Goal: Information Seeking & Learning: Learn about a topic

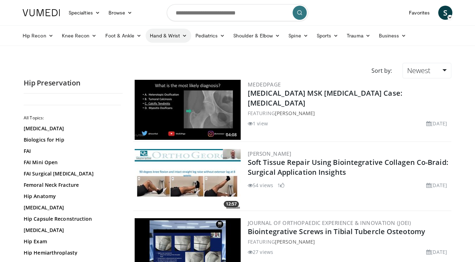
click at [157, 39] on link "Hand & Wrist" at bounding box center [169, 36] width 46 height 14
click at [203, 35] on link "Pediatrics" at bounding box center [210, 36] width 38 height 14
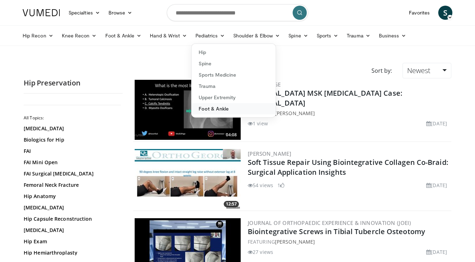
click at [206, 109] on link "Foot & Ankle" at bounding box center [234, 108] width 84 height 11
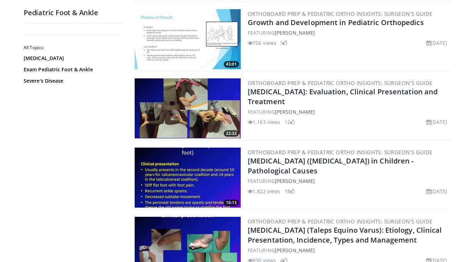
scroll to position [1461, 0]
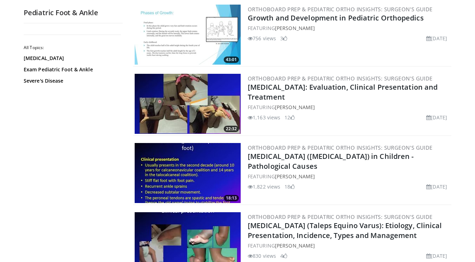
click at [201, 110] on img at bounding box center [188, 104] width 106 height 60
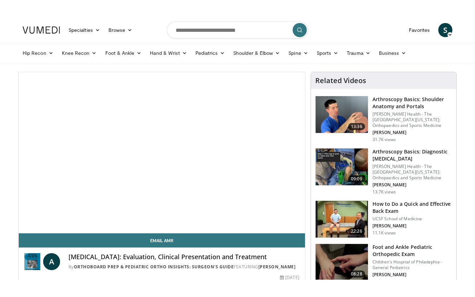
scroll to position [23, 0]
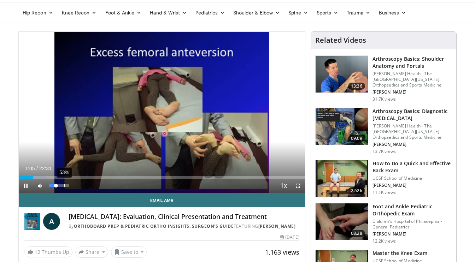
click at [66, 187] on div "53%" at bounding box center [59, 186] width 25 height 14
click at [299, 186] on span "Video Player" at bounding box center [298, 186] width 14 height 14
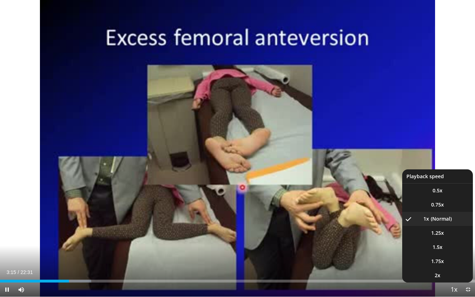
click at [452, 262] on span "Video Player" at bounding box center [454, 290] width 10 height 14
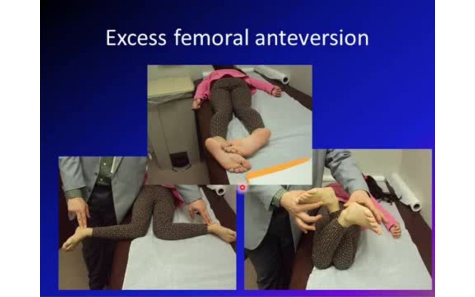
click at [452, 262] on div "10 seconds Tap to unmute" at bounding box center [237, 148] width 475 height 297
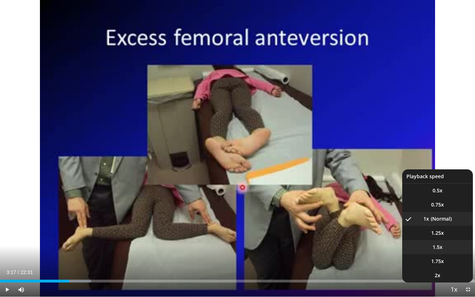
click at [446, 247] on li "1.5x" at bounding box center [437, 247] width 71 height 14
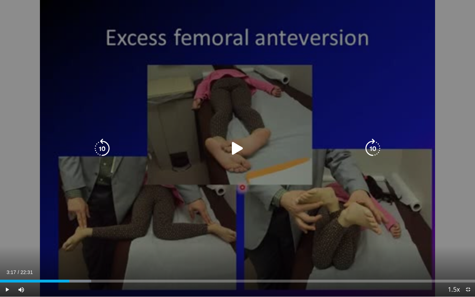
click at [238, 151] on icon "Video Player" at bounding box center [238, 149] width 20 height 20
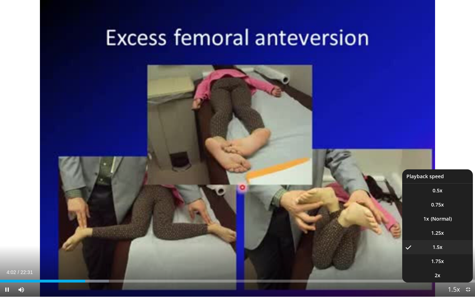
click at [452, 262] on span "Video Player" at bounding box center [454, 290] width 10 height 14
click at [446, 235] on li "1.25x" at bounding box center [437, 233] width 71 height 14
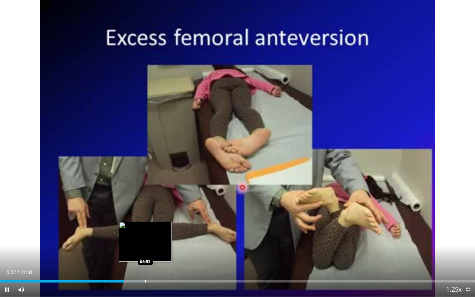
click at [145, 262] on div "Progress Bar" at bounding box center [145, 281] width 1 height 3
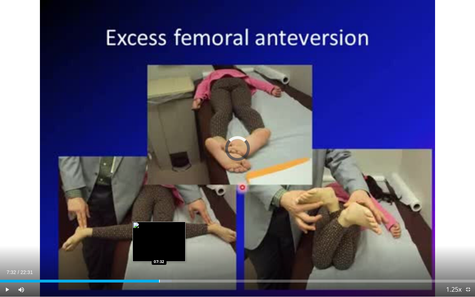
click at [159, 262] on div "Loaded : 36.19% 07:32 07:32" at bounding box center [237, 281] width 475 height 3
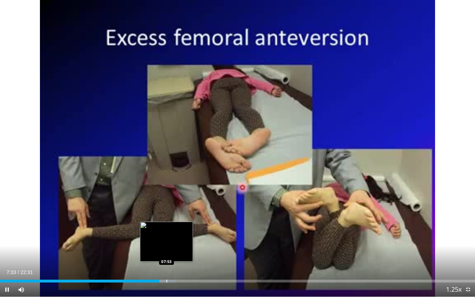
click at [167, 262] on div "Loaded : 36.99% 07:33 07:53" at bounding box center [237, 281] width 475 height 3
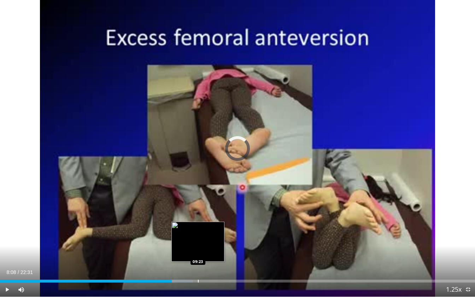
click at [198, 262] on div "Loaded : 40.62% 08:08 09:23" at bounding box center [237, 279] width 475 height 7
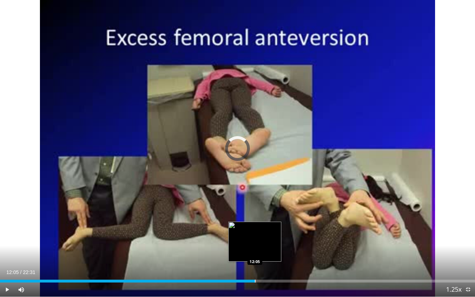
click at [255, 262] on div "Progress Bar" at bounding box center [255, 281] width 1 height 3
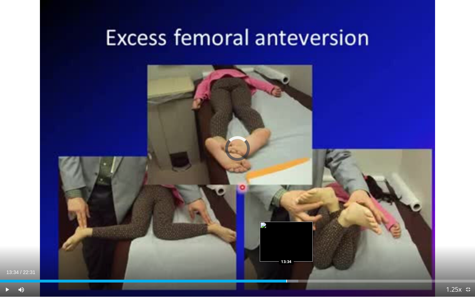
click at [286, 262] on div "Progress Bar" at bounding box center [286, 281] width 1 height 3
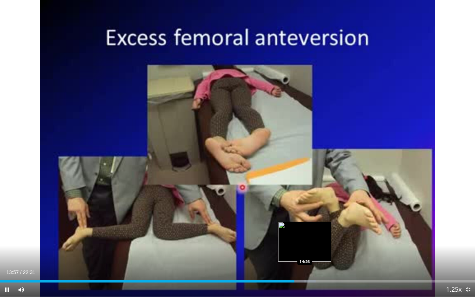
click at [305, 262] on div "Progress Bar" at bounding box center [305, 281] width 1 height 3
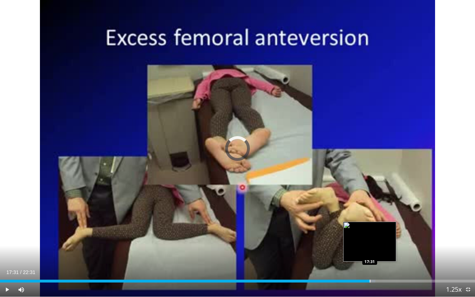
click at [370, 262] on div "Progress Bar" at bounding box center [370, 281] width 1 height 3
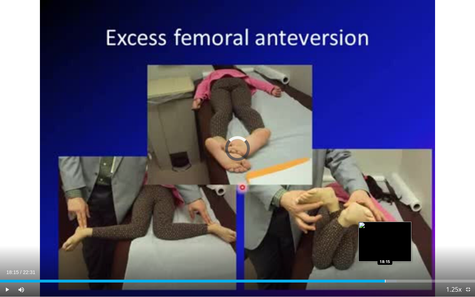
click at [385, 262] on div "Progress Bar" at bounding box center [385, 281] width 1 height 3
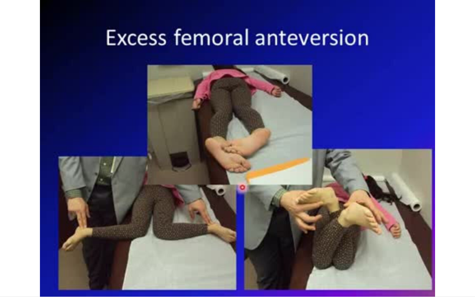
click at [393, 262] on video-js "**********" at bounding box center [237, 148] width 475 height 297
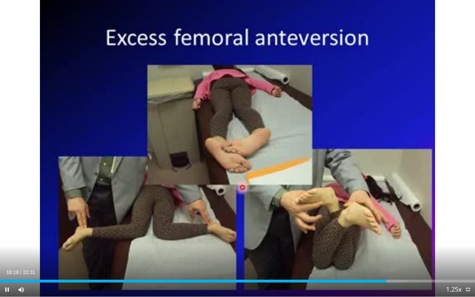
click at [402, 262] on div "Current Time 18:18 / Duration 22:31 Pause Skip Backward Skip Forward Mute 86% L…" at bounding box center [237, 289] width 475 height 14
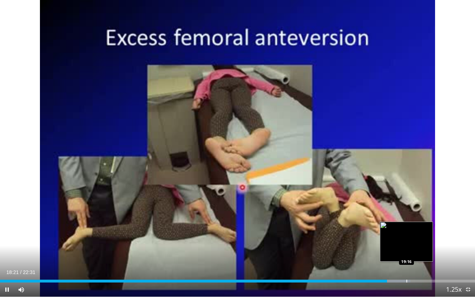
click at [406, 262] on div "Loaded : 86.42% 18:21 19:16" at bounding box center [237, 281] width 475 height 3
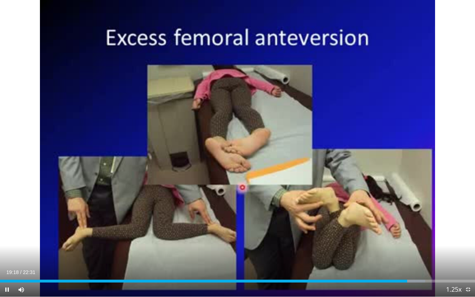
click at [415, 262] on div "10 seconds Tap to unmute" at bounding box center [237, 148] width 475 height 297
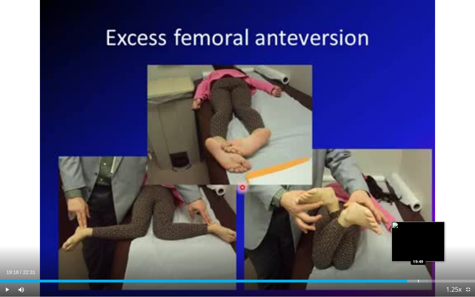
click at [418, 262] on div "Progress Bar" at bounding box center [418, 281] width 1 height 3
click at [427, 262] on div "Progress Bar" at bounding box center [427, 281] width 1 height 3
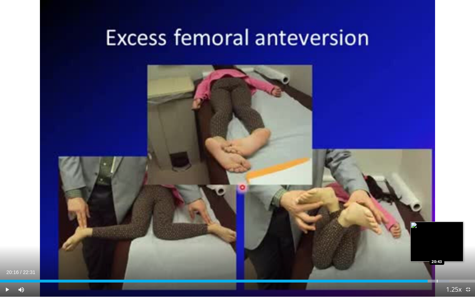
click at [437, 262] on div "Progress Bar" at bounding box center [437, 281] width 1 height 3
click at [453, 262] on div "Progress Bar" at bounding box center [453, 281] width 1 height 3
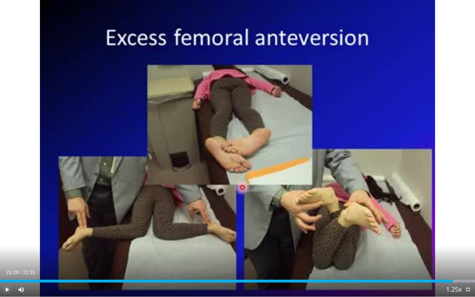
click at [6, 262] on span "Video Player" at bounding box center [7, 289] width 14 height 14
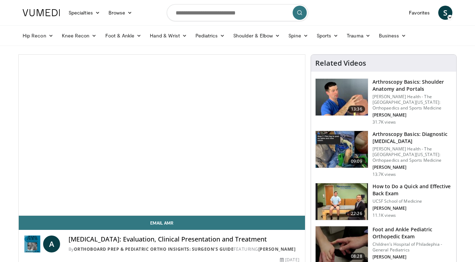
scroll to position [23, 0]
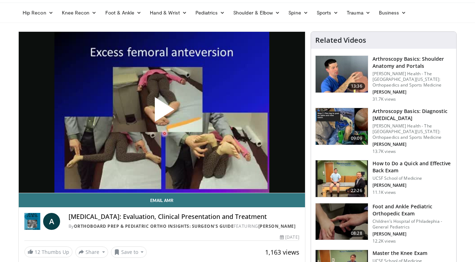
click at [162, 112] on span "Video Player" at bounding box center [162, 112] width 0 height 0
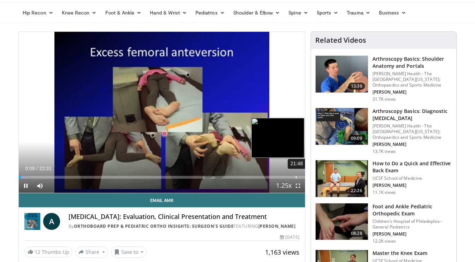
click at [295, 178] on video-js "**********" at bounding box center [162, 113] width 286 height 162
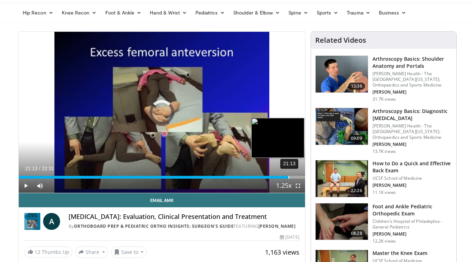
click at [288, 178] on div "21:13" at bounding box center [288, 177] width 1 height 3
click at [277, 176] on div "20:19" at bounding box center [277, 177] width 1 height 3
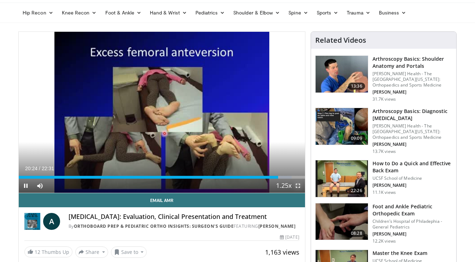
click at [295, 184] on span "Video Player" at bounding box center [298, 186] width 14 height 14
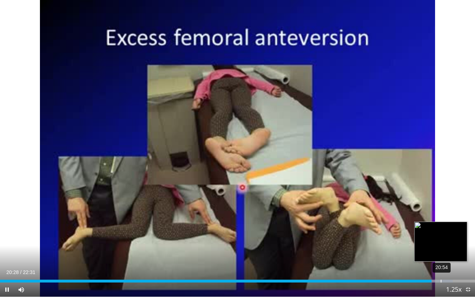
click at [441, 262] on div "20:54" at bounding box center [441, 281] width 1 height 3
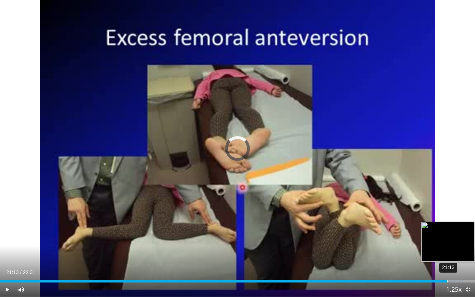
click at [447, 262] on div "21:13" at bounding box center [447, 281] width 1 height 3
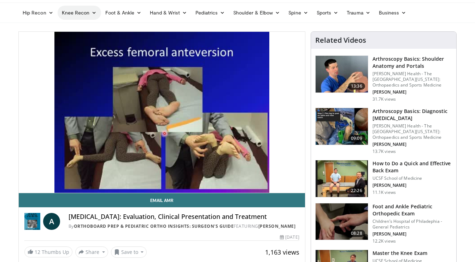
click at [71, 14] on link "Knee Recon" at bounding box center [79, 13] width 43 height 14
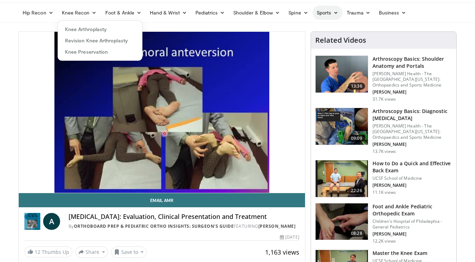
click at [324, 15] on link "Sports" at bounding box center [327, 13] width 30 height 14
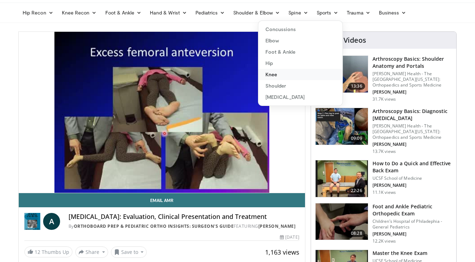
click at [297, 74] on link "Knee" at bounding box center [300, 74] width 84 height 11
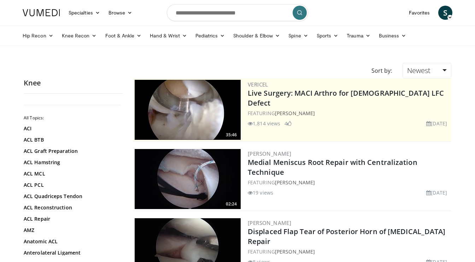
scroll to position [2, 0]
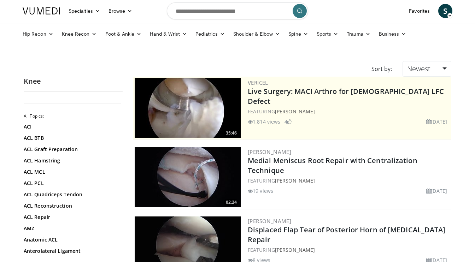
click at [240, 166] on img at bounding box center [188, 177] width 106 height 60
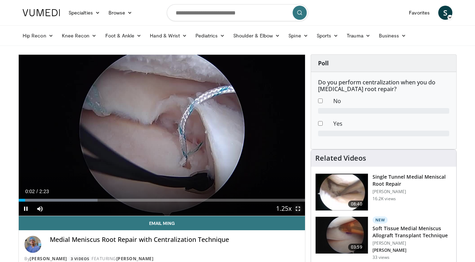
click at [299, 208] on span "Video Player" at bounding box center [298, 209] width 14 height 14
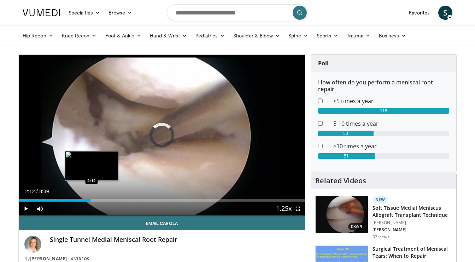
click at [92, 197] on div "Loaded : 13.35% 2:12 2:12" at bounding box center [162, 198] width 286 height 7
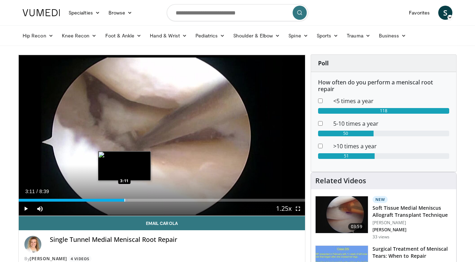
click at [124, 201] on div "Progress Bar" at bounding box center [124, 200] width 1 height 3
click at [115, 200] on div "Progress Bar" at bounding box center [115, 200] width 1 height 3
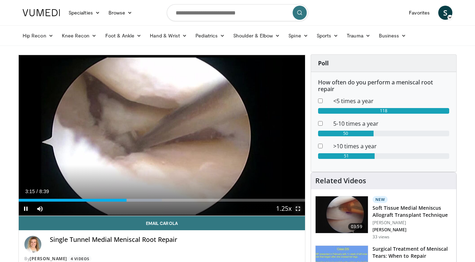
click at [299, 210] on span "Video Player" at bounding box center [298, 209] width 14 height 14
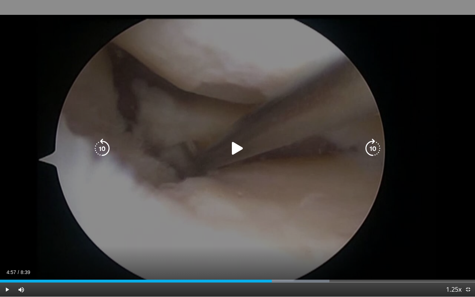
click at [239, 148] on icon "Video Player" at bounding box center [238, 149] width 20 height 20
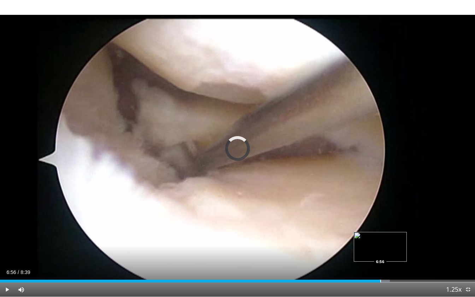
click at [380, 262] on div "Progress Bar" at bounding box center [380, 281] width 1 height 3
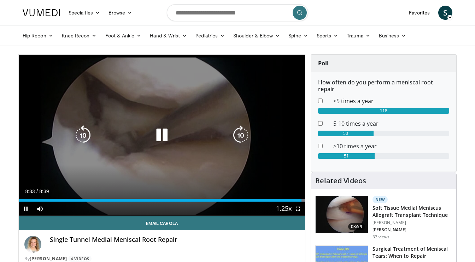
click at [166, 139] on icon "Video Player" at bounding box center [162, 135] width 20 height 20
